Goal: Find specific page/section: Find specific page/section

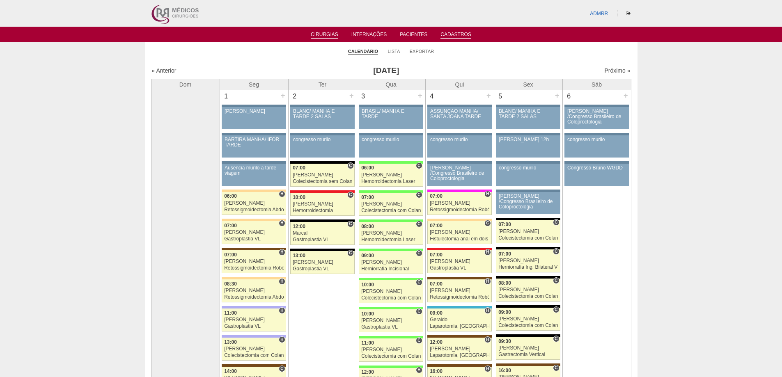
click at [453, 32] on link "Cadastros" at bounding box center [455, 35] width 31 height 7
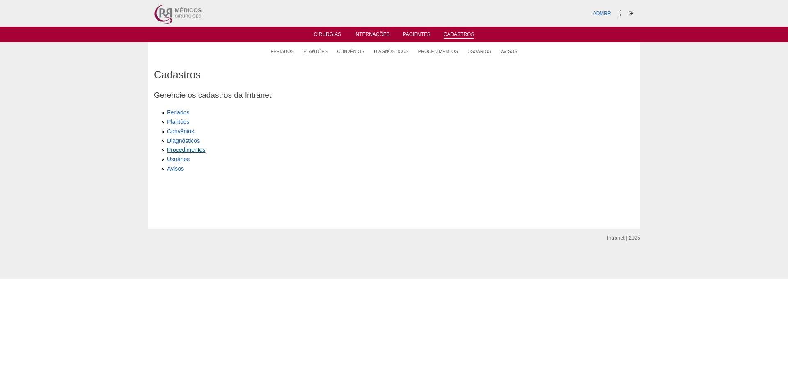
click at [182, 147] on link "Procedimentos" at bounding box center [186, 150] width 38 height 7
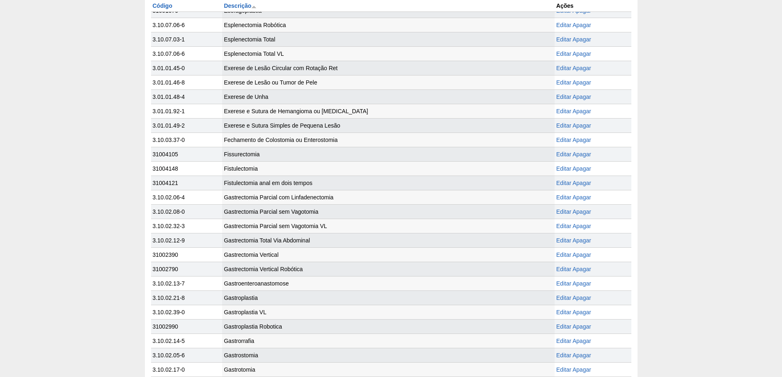
scroll to position [739, 0]
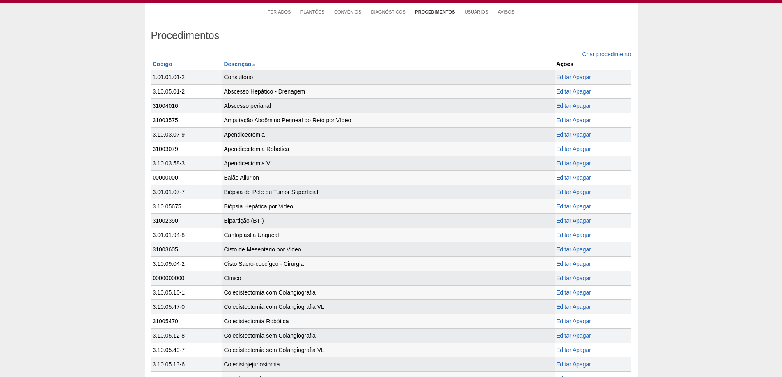
scroll to position [0, 0]
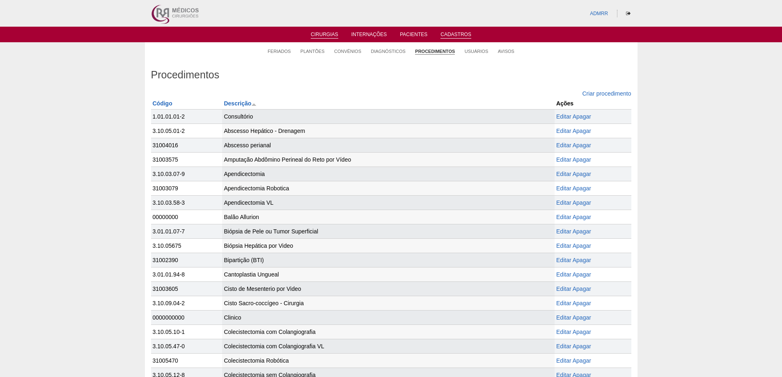
click at [324, 33] on link "Cirurgias" at bounding box center [325, 35] width 28 height 7
